Goal: Find contact information: Find contact information

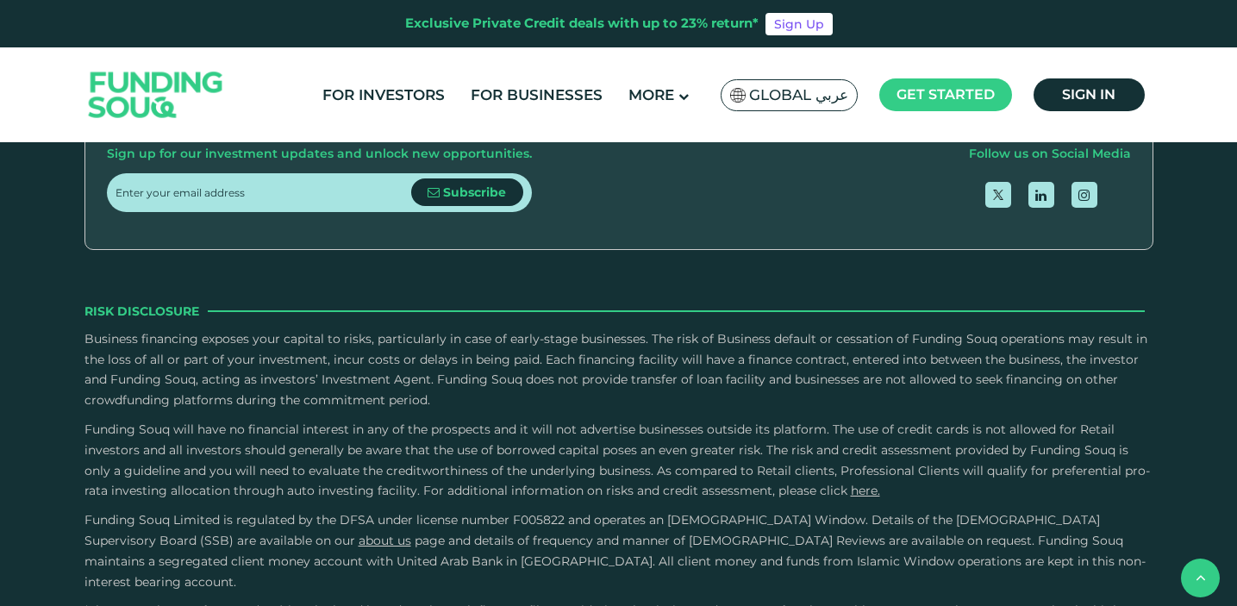
scroll to position [2775, 0]
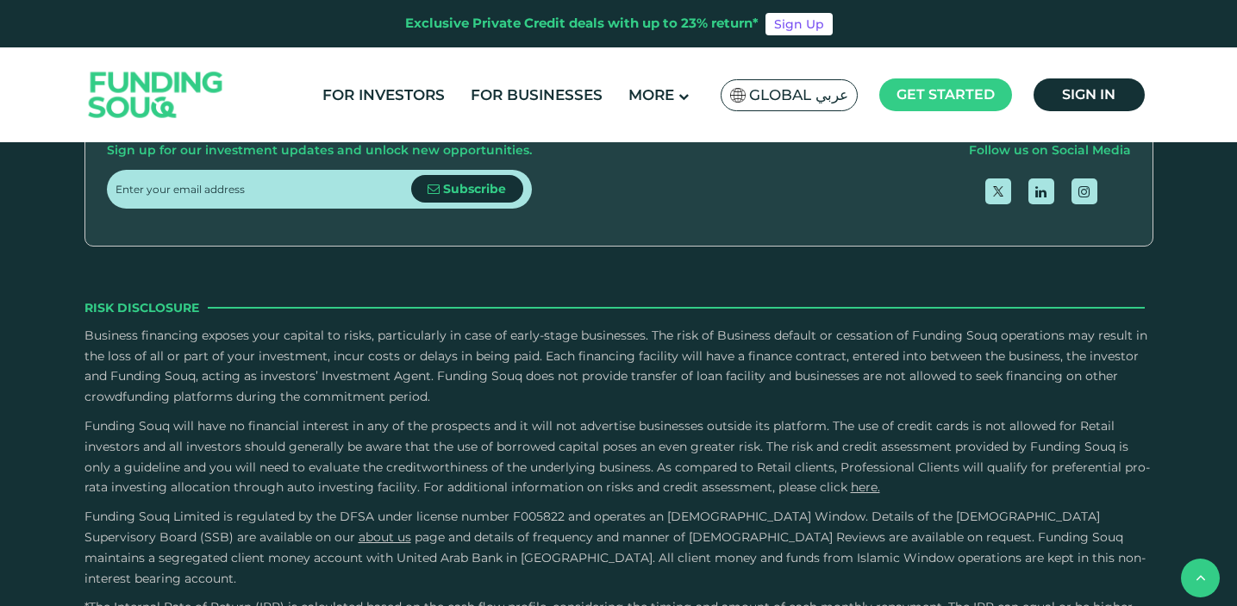
click at [631, 60] on link "Contact Us" at bounding box center [617, 52] width 77 height 16
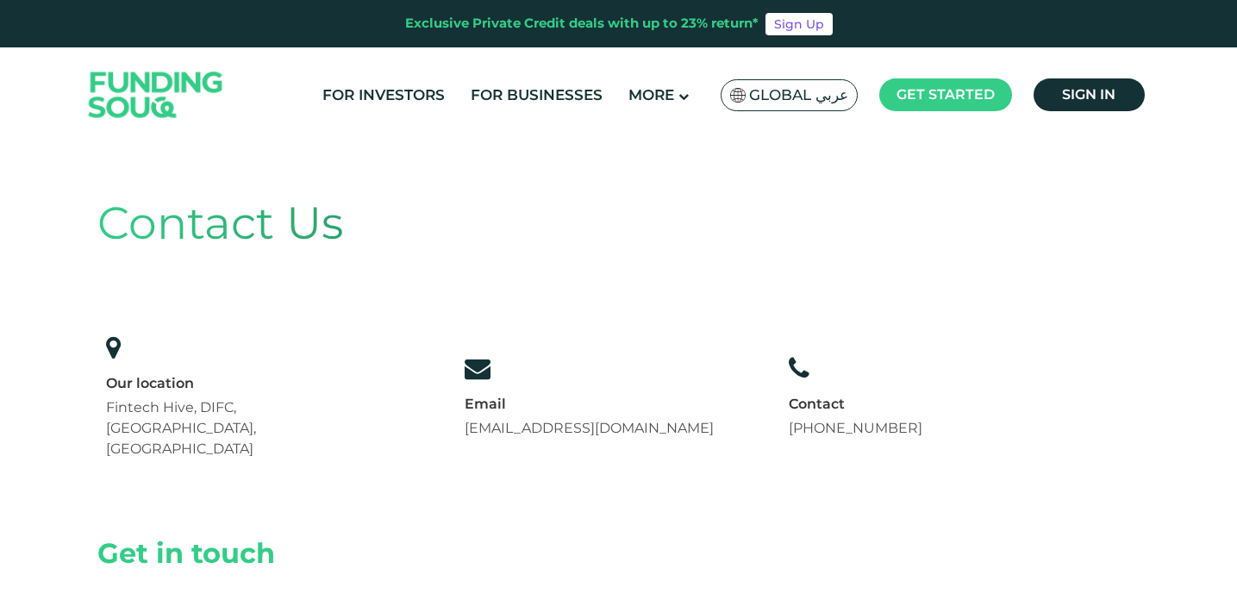
click at [146, 97] on img at bounding box center [156, 95] width 169 height 87
click at [159, 81] on img at bounding box center [156, 95] width 169 height 87
